Goal: Task Accomplishment & Management: Complete application form

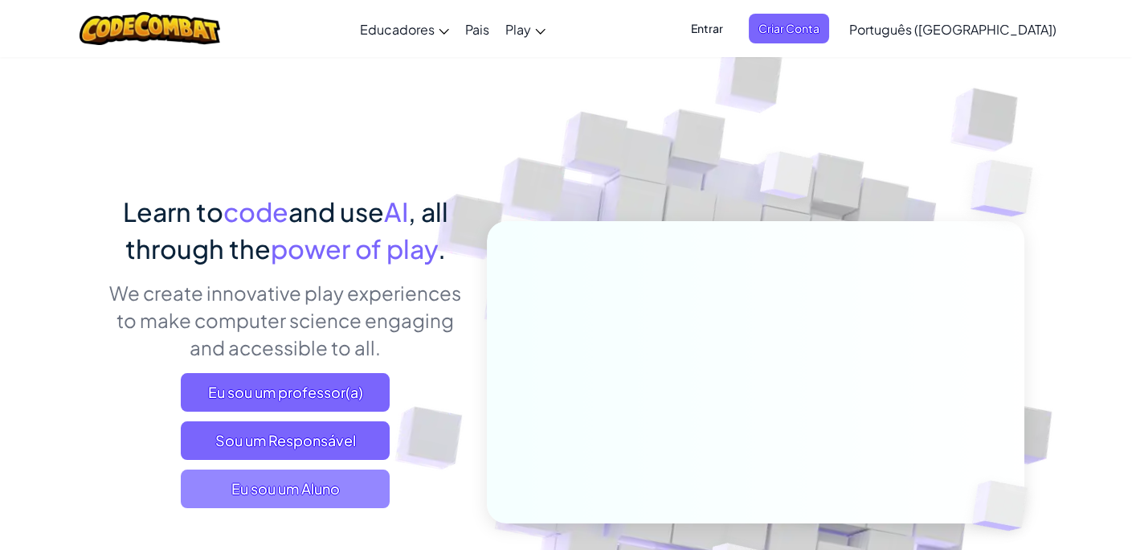
click at [317, 490] on span "Eu sou um Aluno" at bounding box center [285, 488] width 209 height 39
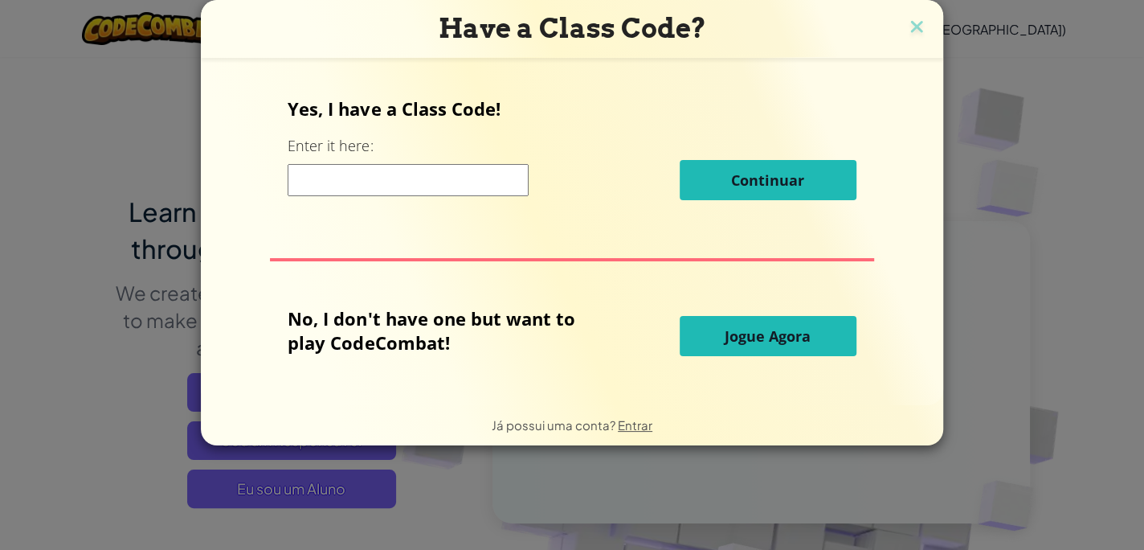
click at [464, 190] on input at bounding box center [408, 180] width 241 height 32
paste input "RiceFunnySit"
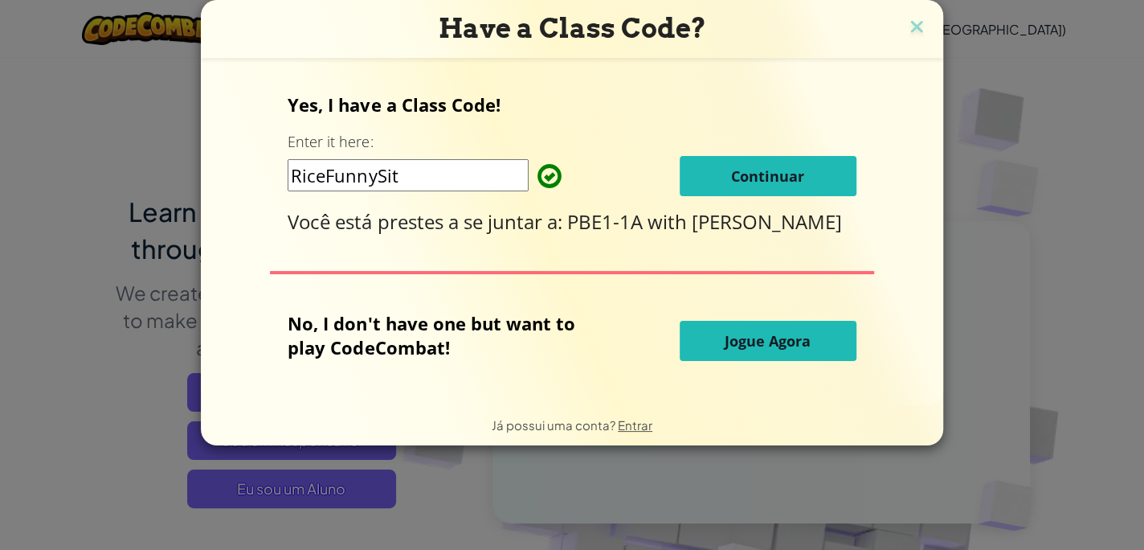
type input "RiceFunnySit"
click at [743, 186] on button "Continuar" at bounding box center [768, 176] width 177 height 40
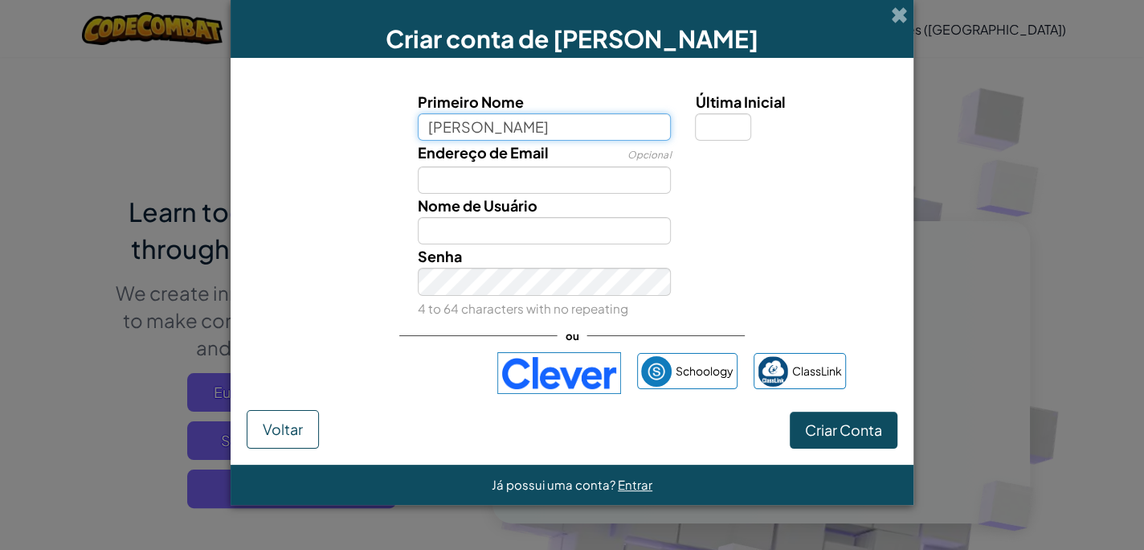
type input "[PERSON_NAME]"
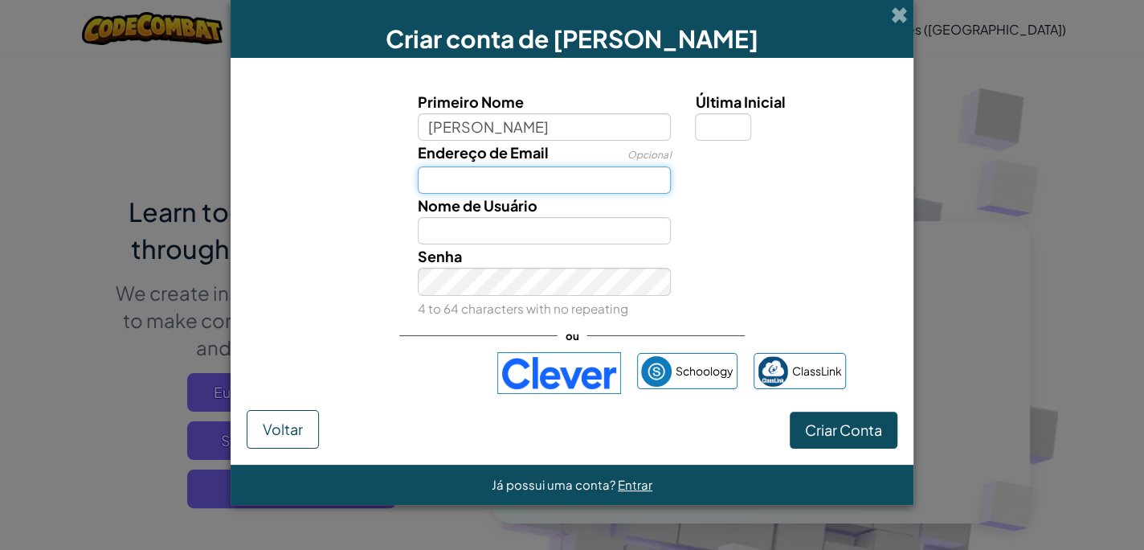
type input "[PERSON_NAME]"
click at [522, 176] on input "Endereço de Email" at bounding box center [545, 179] width 254 height 27
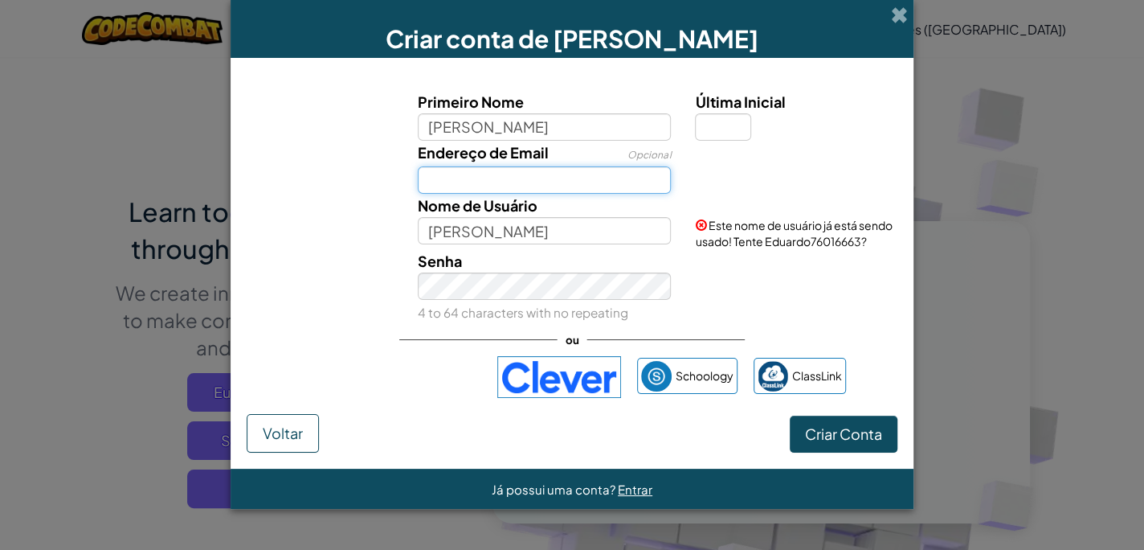
type input "[PERSON_NAME][EMAIL_ADDRESS][DOMAIN_NAME]"
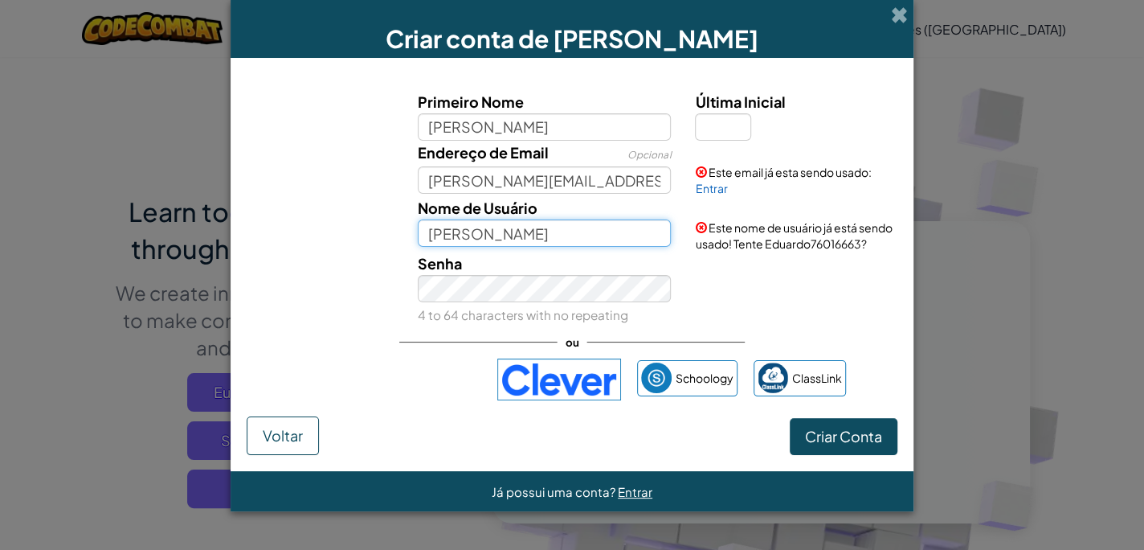
click at [536, 240] on input "[PERSON_NAME]" at bounding box center [545, 232] width 254 height 27
click at [489, 235] on input "[PERSON_NAME]" at bounding box center [545, 232] width 254 height 27
type input "EduardoBargeriI"
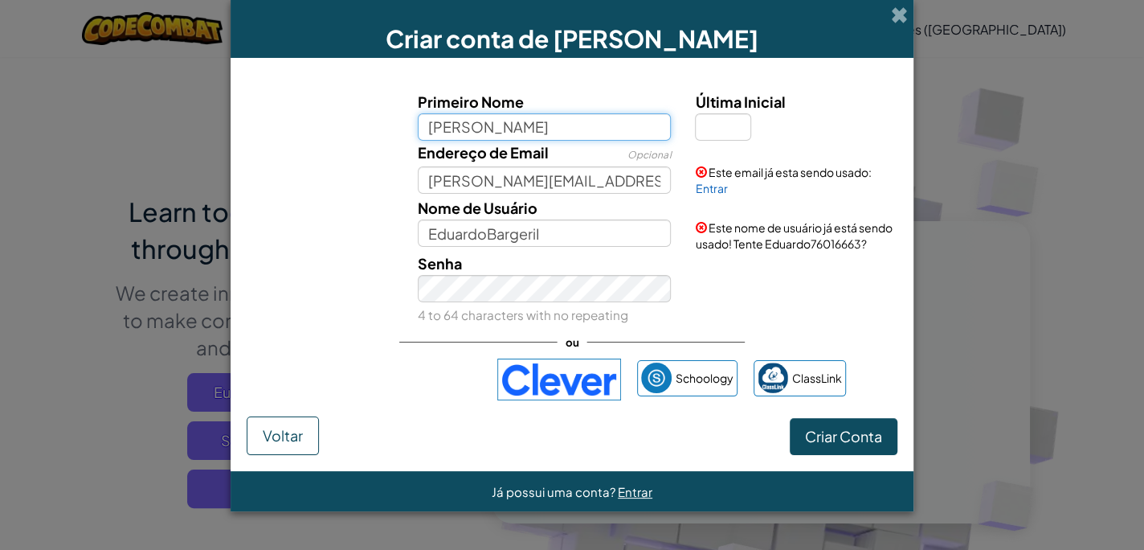
click at [525, 132] on input "[PERSON_NAME]" at bounding box center [545, 126] width 254 height 27
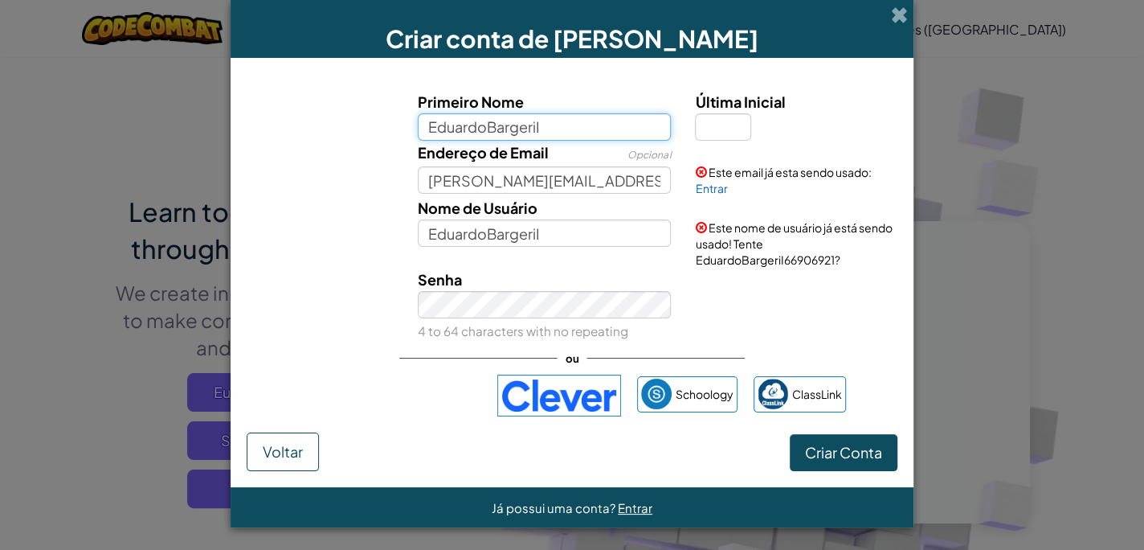
type input "EduardoBargeriI"
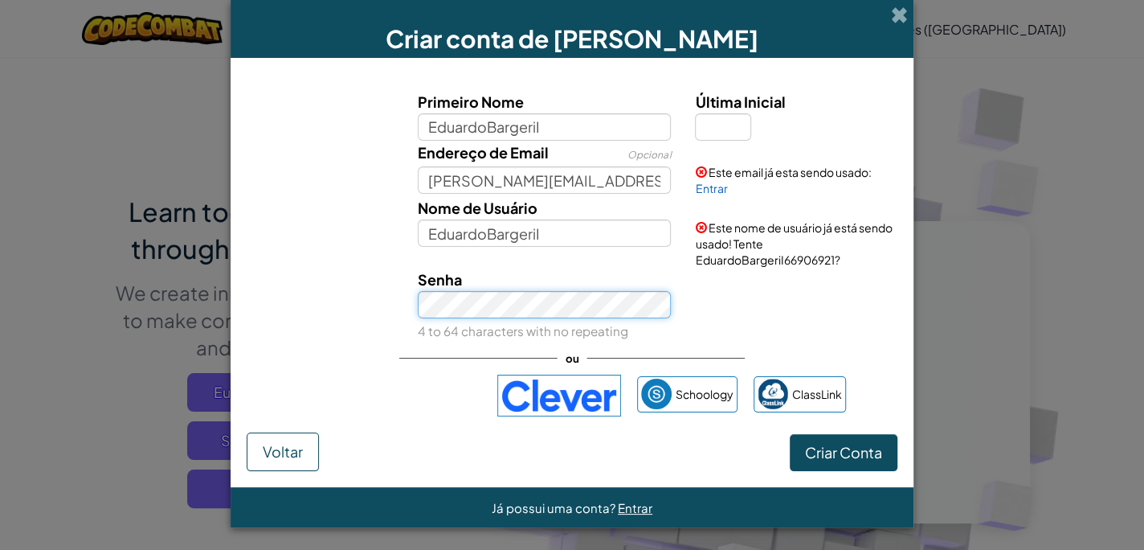
click at [790, 434] on button "Criar Conta" at bounding box center [844, 452] width 108 height 37
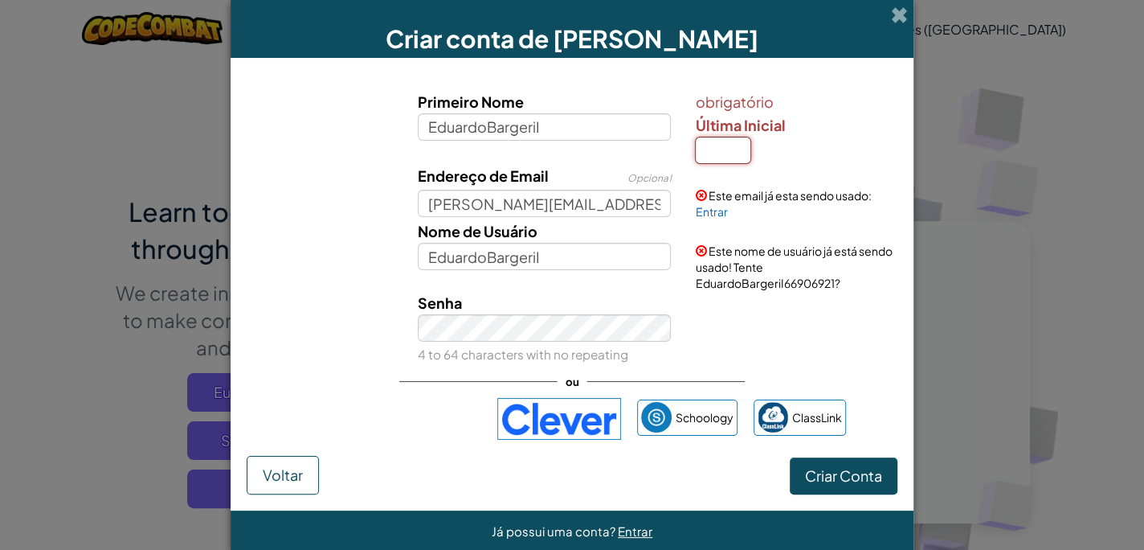
click at [730, 162] on input "Última Inicial" at bounding box center [723, 150] width 56 height 27
type input "i"
click at [854, 480] on form "Primeiro Nome EduardoBargeriI obrigatório Última Inicial i Endereço de Email Op…" at bounding box center [572, 284] width 683 height 452
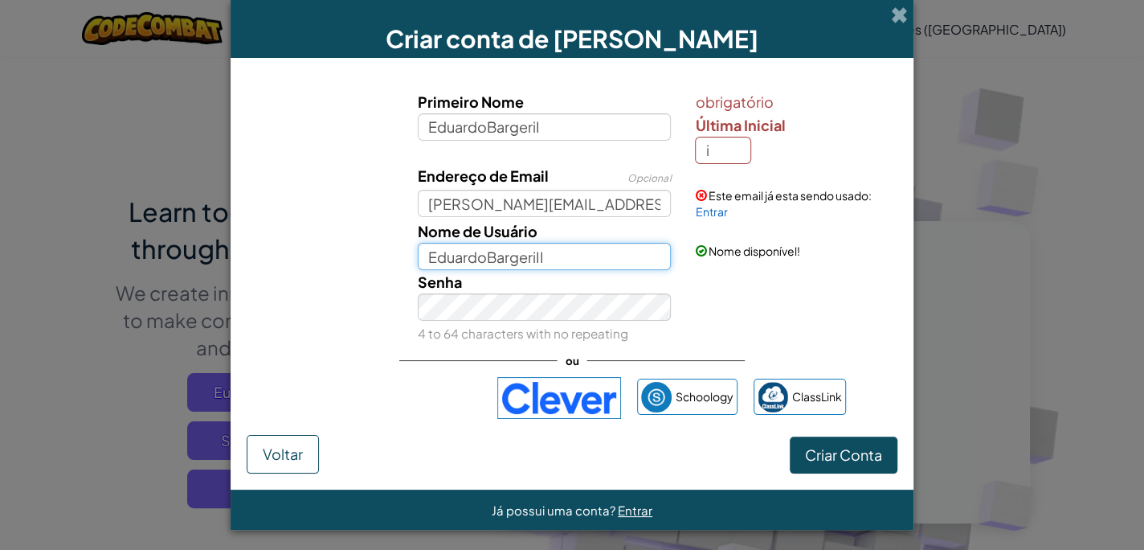
click at [556, 260] on input "EduardoBargeriII" at bounding box center [545, 256] width 254 height 27
type input "EduardoBargeriI"
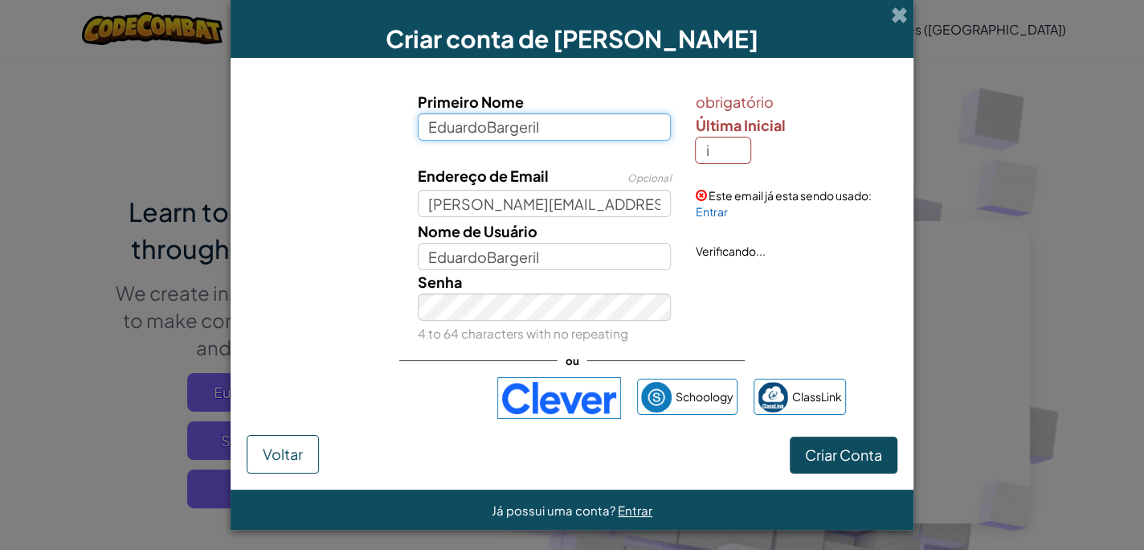
click at [567, 121] on input "EduardoBargeriI" at bounding box center [545, 126] width 254 height 27
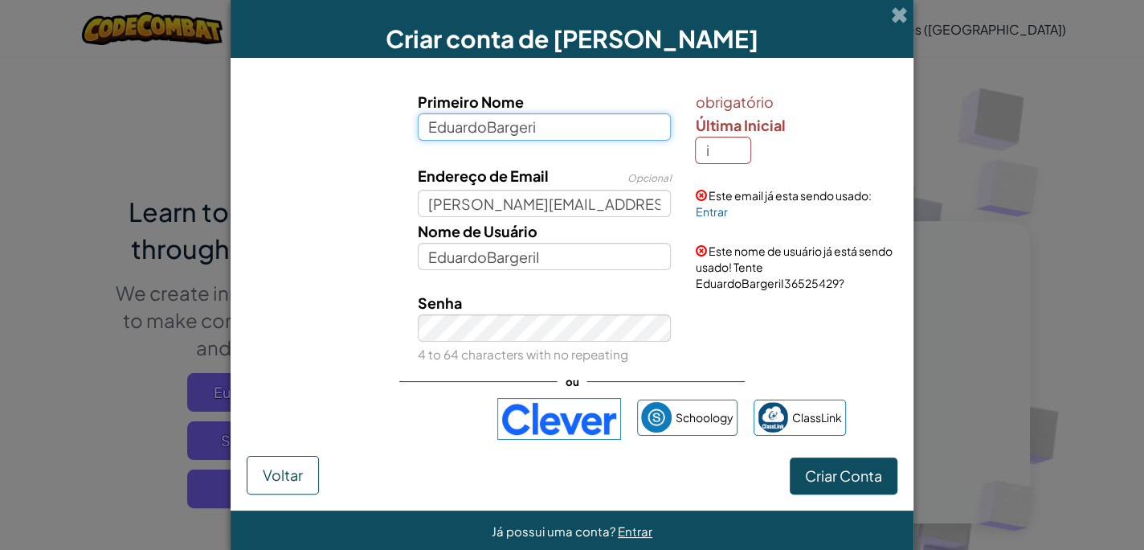
type input "EduardoBargeri"
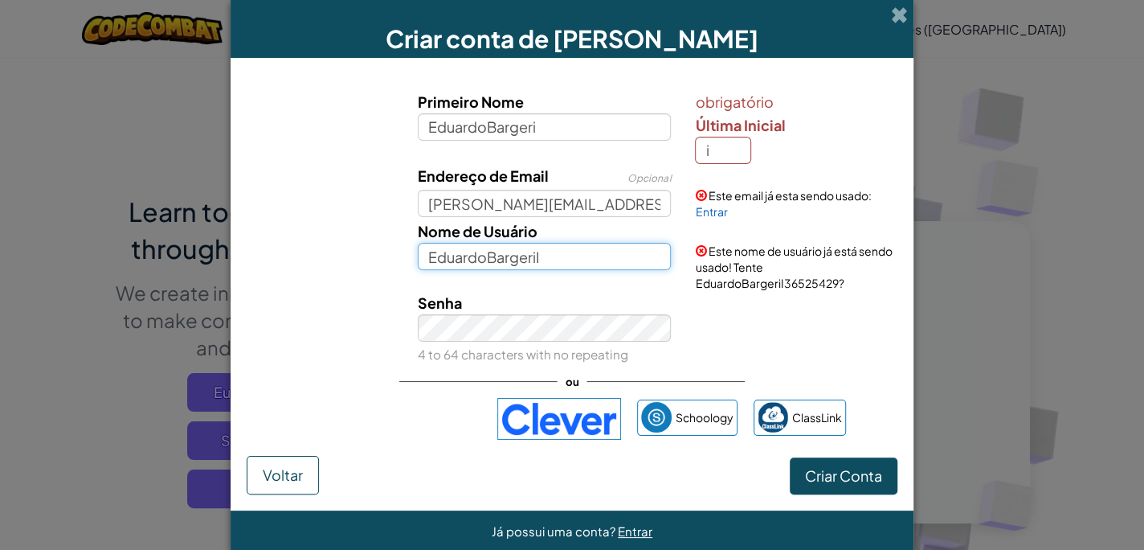
drag, startPoint x: 601, startPoint y: 248, endPoint x: 599, endPoint y: 239, distance: 9.2
click at [601, 248] on input "EduardoBargeriI" at bounding box center [545, 256] width 254 height 27
type input "EduardoBargeri"
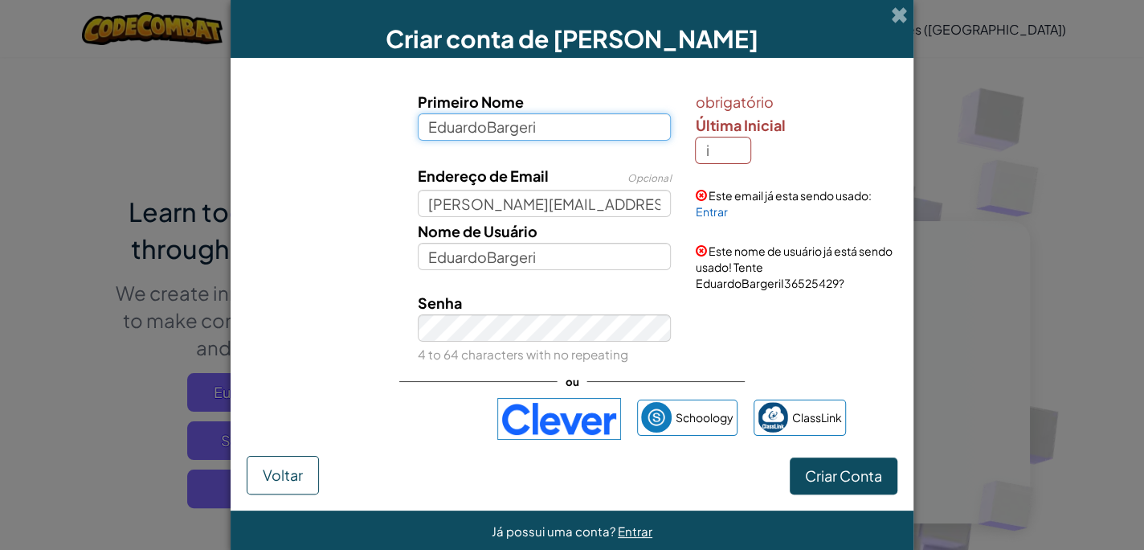
drag, startPoint x: 585, startPoint y: 129, endPoint x: 589, endPoint y: 139, distance: 11.2
click at [585, 129] on input "EduardoBargeri" at bounding box center [545, 126] width 254 height 27
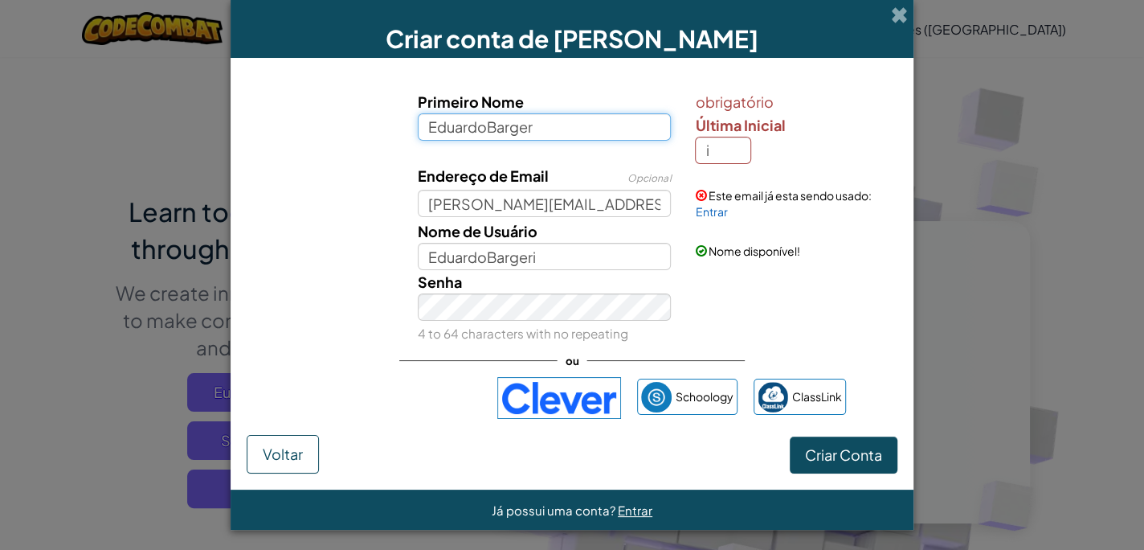
type input "EduardoBarger"
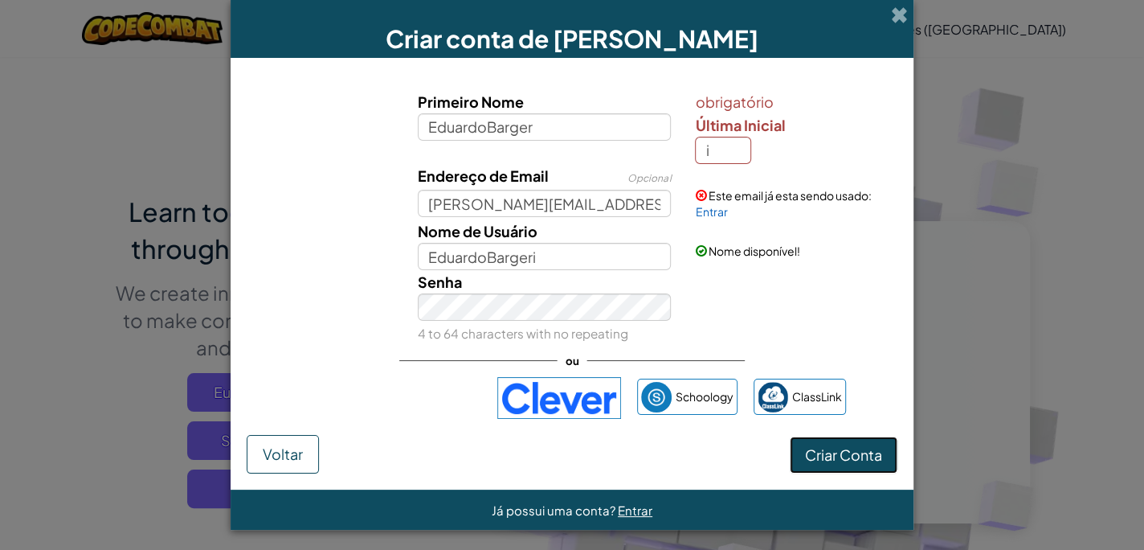
type input "EduardoBargerI"
click at [844, 445] on span "Criar Conta" at bounding box center [843, 454] width 77 height 18
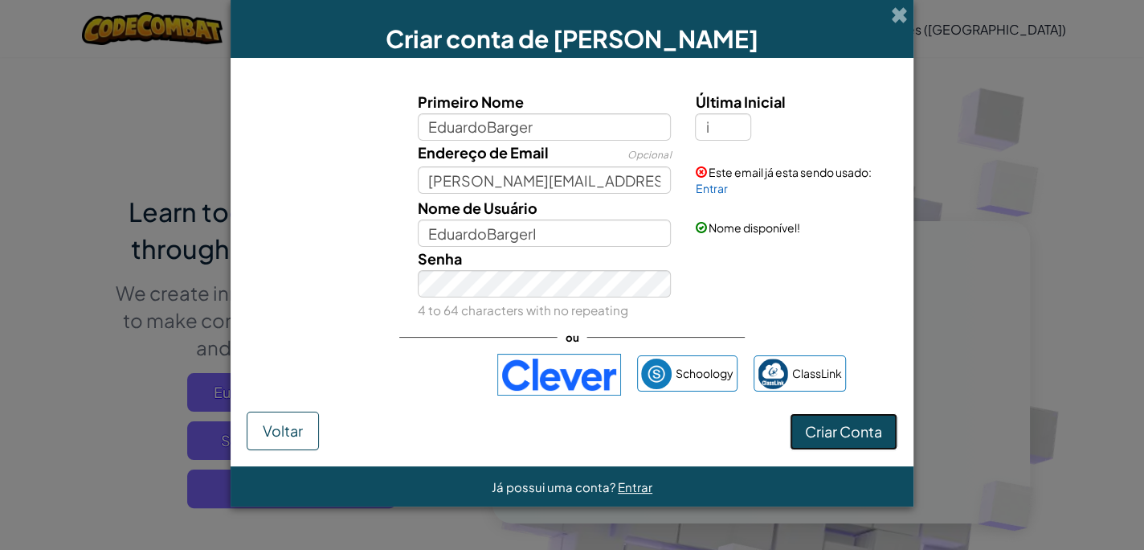
click at [883, 442] on button "Criar Conta" at bounding box center [844, 431] width 108 height 37
click at [837, 440] on button "Criar Conta" at bounding box center [844, 431] width 108 height 37
click at [721, 190] on link "Entrar" at bounding box center [711, 188] width 32 height 14
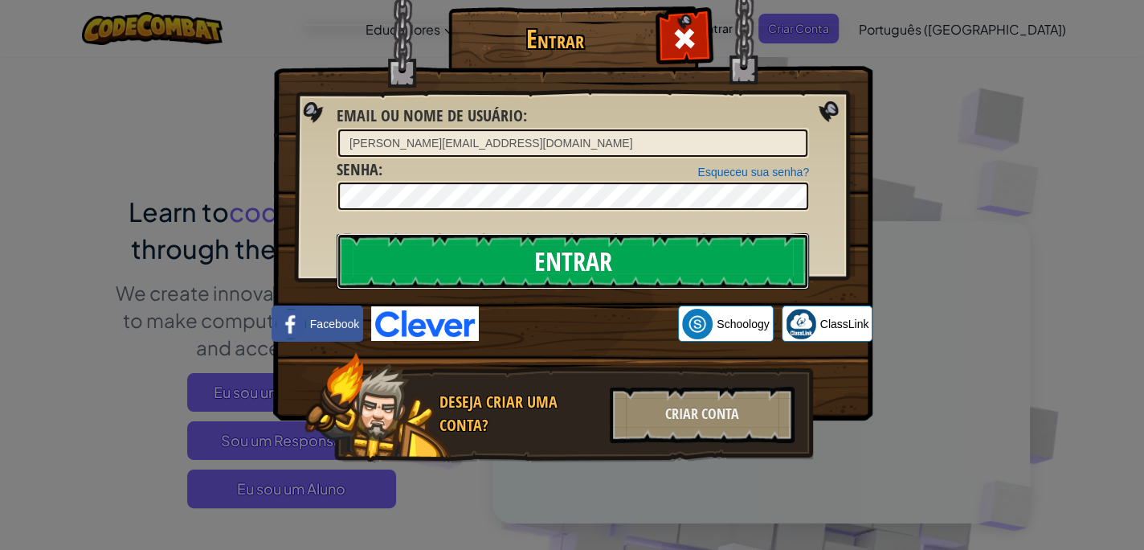
click at [550, 259] on input "Entrar" at bounding box center [573, 261] width 472 height 56
